Goal: Task Accomplishment & Management: Manage account settings

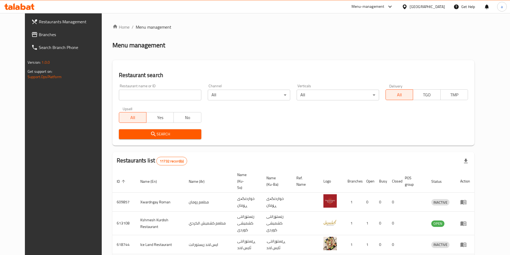
click at [161, 91] on input "search" at bounding box center [160, 95] width 82 height 11
paste input "Mazin For Keto"
type input "Mazin For Keto"
click button "Search" at bounding box center [160, 134] width 82 height 10
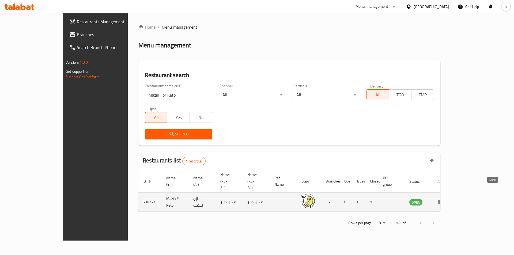
click at [444, 199] on icon "enhanced table" at bounding box center [441, 202] width 6 height 6
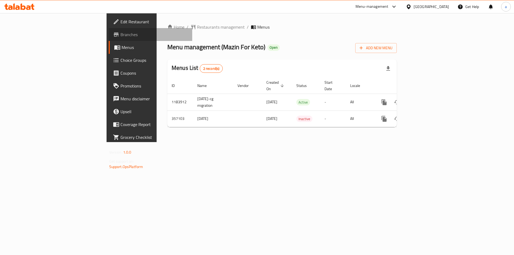
click at [121, 33] on span "Branches" at bounding box center [155, 34] width 68 height 6
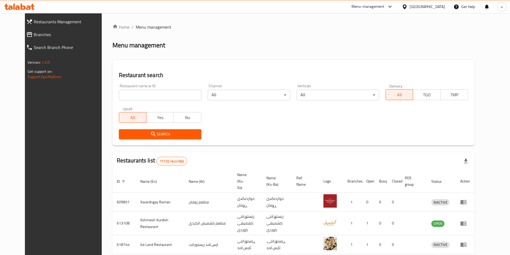
click at [136, 95] on div "Home / Menu management Menu management Restaurant search Restaurant name or ID …" at bounding box center [293, 214] width 362 height 380
click at [166, 92] on input "search" at bounding box center [160, 95] width 82 height 11
paste input "Mazin For Keto"
type input "Mazin For Keto"
click at [154, 136] on span "Search" at bounding box center [160, 134] width 74 height 7
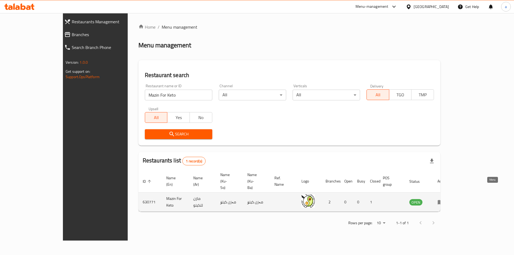
click at [444, 199] on icon "enhanced table" at bounding box center [441, 202] width 6 height 6
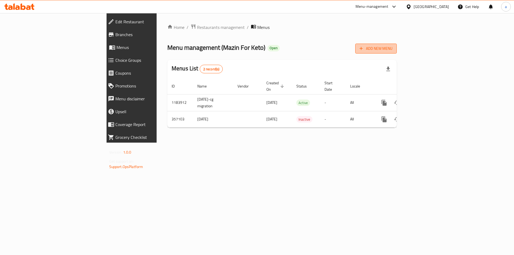
click at [393, 49] on span "Add New Menu" at bounding box center [376, 48] width 33 height 7
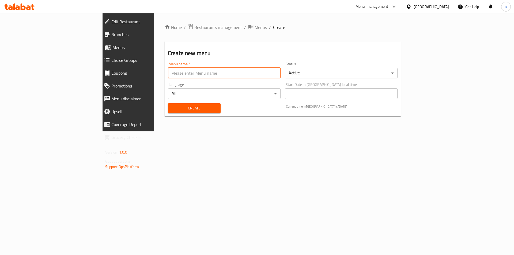
click at [169, 73] on input "text" at bounding box center [224, 73] width 113 height 11
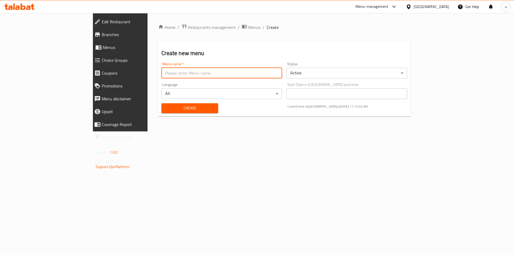
type input "amna"
click at [166, 105] on span "Create" at bounding box center [190, 108] width 48 height 7
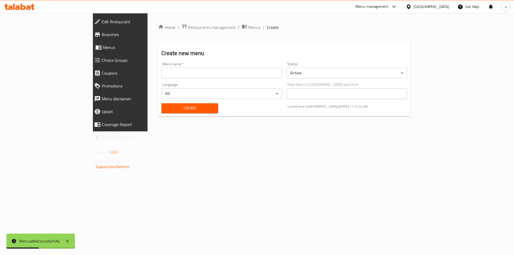
click at [20, 6] on icon at bounding box center [19, 6] width 30 height 6
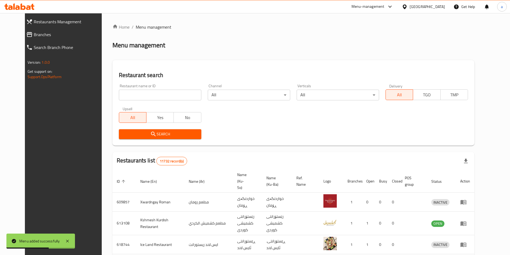
click at [155, 96] on input "search" at bounding box center [160, 95] width 82 height 11
paste input "Mazin For Keto"
type input "Mazin For Keto"
click at [150, 137] on icon "submit" at bounding box center [153, 134] width 6 height 6
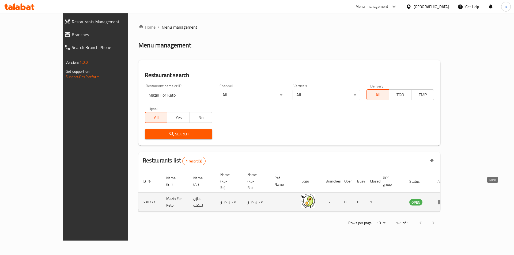
click at [447, 199] on link "enhanced table" at bounding box center [443, 202] width 10 height 6
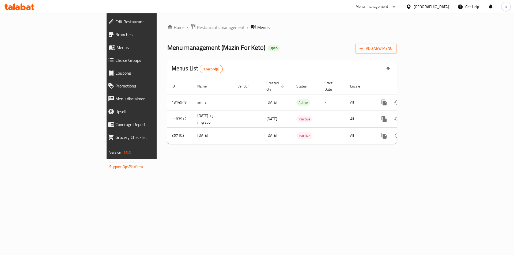
click at [115, 36] on span "Branches" at bounding box center [151, 34] width 73 height 6
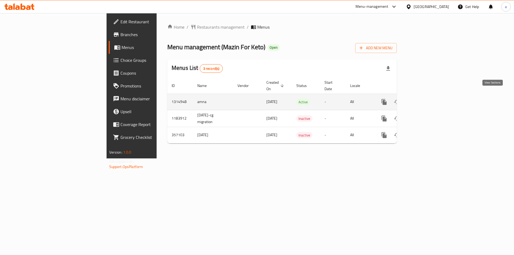
click at [429, 99] on link "enhanced table" at bounding box center [422, 102] width 13 height 13
